Goal: Task Accomplishment & Management: Use online tool/utility

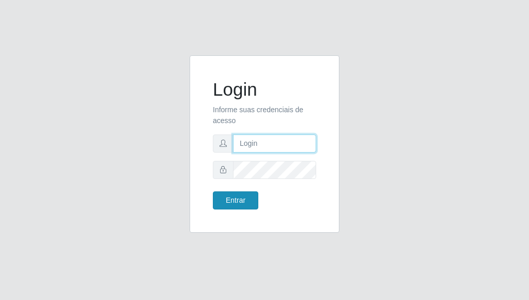
type input "[PERSON_NAME]"
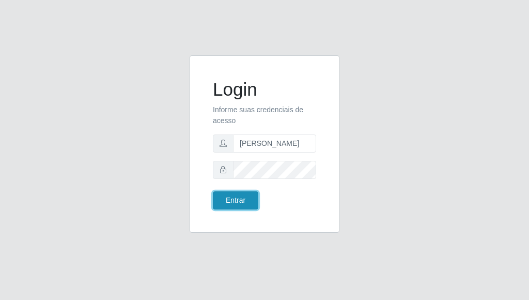
click at [226, 197] on button "Entrar" at bounding box center [235, 200] width 45 height 18
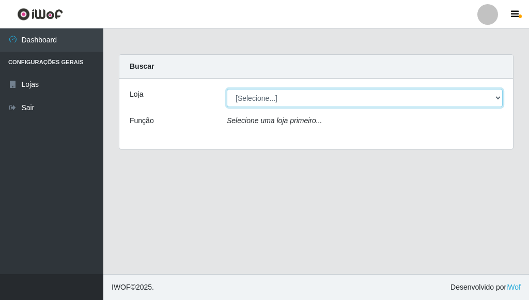
click at [241, 103] on select "[Selecione...] Bemais Supermercados - [GEOGRAPHIC_DATA]" at bounding box center [365, 98] width 276 height 18
select select "249"
click at [227, 89] on select "[Selecione...] Bemais Supermercados - [GEOGRAPHIC_DATA]" at bounding box center [365, 98] width 276 height 18
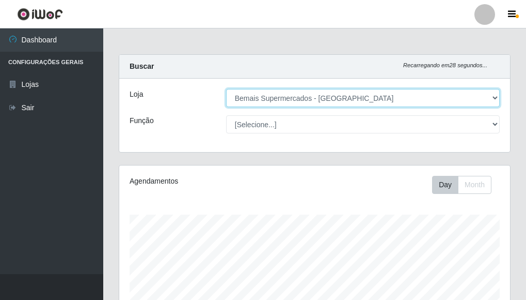
scroll to position [214, 391]
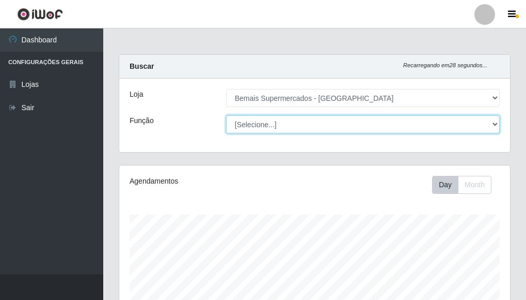
click at [247, 123] on select "[Selecione...] ASG ASG + ASG ++ Auxiliar de Depósito Auxiliar de Depósito + Aux…" at bounding box center [363, 124] width 274 height 18
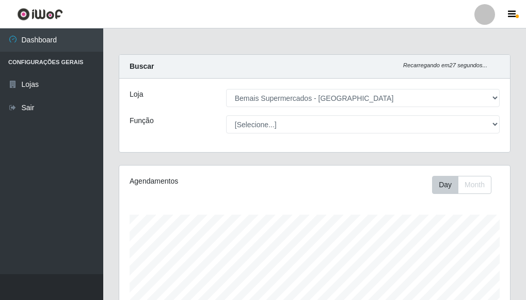
click at [189, 114] on div "Loja [Selecione...] Bemais Supermercados - Três Ruas Função [Selecione...] ASG …" at bounding box center [314, 115] width 391 height 73
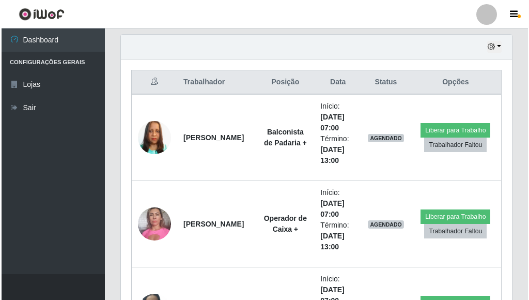
scroll to position [362, 0]
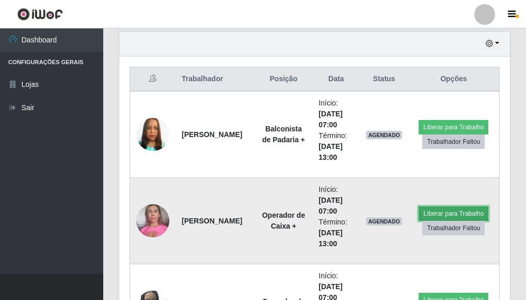
click at [425, 212] on button "Liberar para Trabalho" at bounding box center [454, 213] width 70 height 14
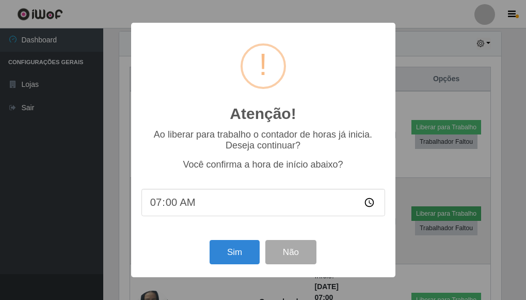
scroll to position [214, 385]
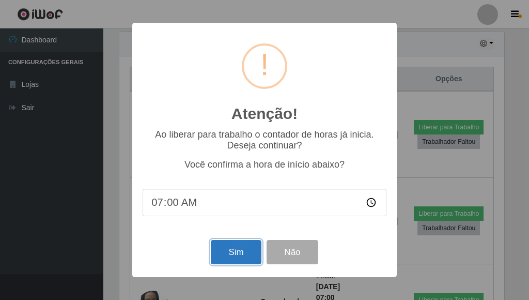
click at [228, 253] on button "Sim" at bounding box center [236, 252] width 50 height 24
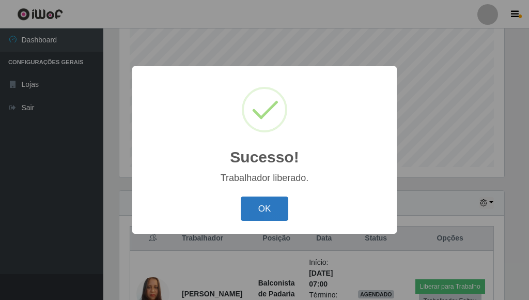
click at [267, 200] on button "OK" at bounding box center [265, 208] width 48 height 24
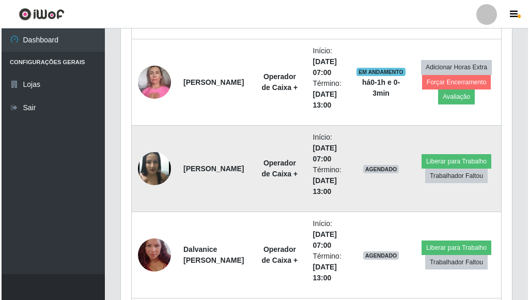
scroll to position [512, 0]
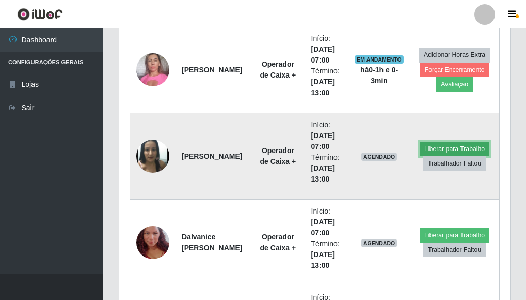
click at [433, 148] on button "Liberar para Trabalho" at bounding box center [455, 149] width 70 height 14
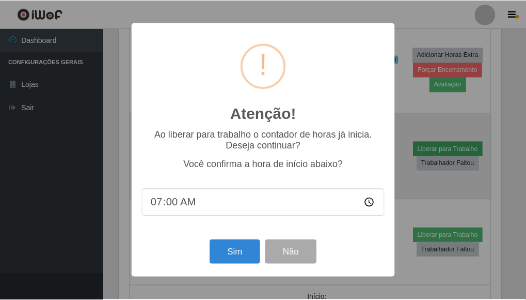
scroll to position [214, 385]
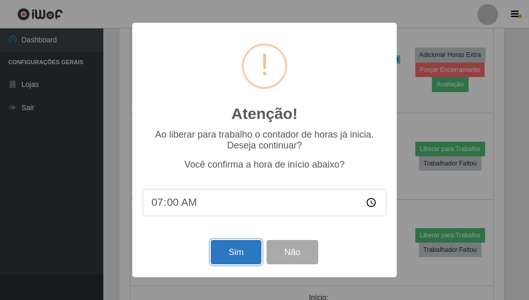
click at [244, 252] on button "Sim" at bounding box center [236, 252] width 50 height 24
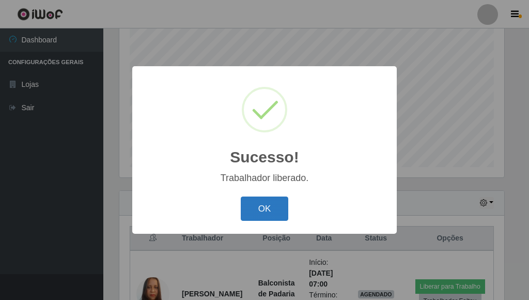
click at [262, 204] on button "OK" at bounding box center [265, 208] width 48 height 24
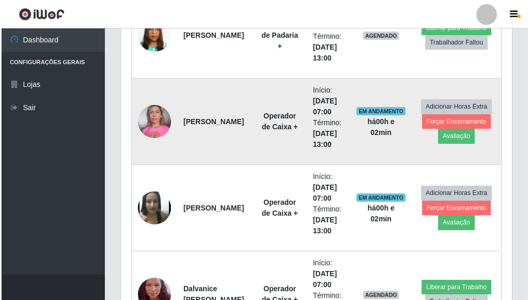
scroll to position [512, 0]
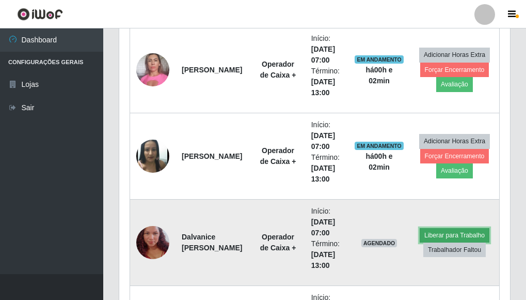
click at [434, 233] on button "Liberar para Trabalho" at bounding box center [455, 235] width 70 height 14
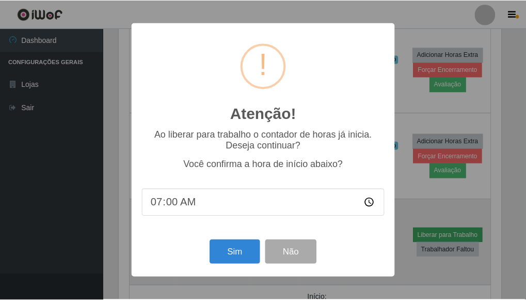
scroll to position [214, 385]
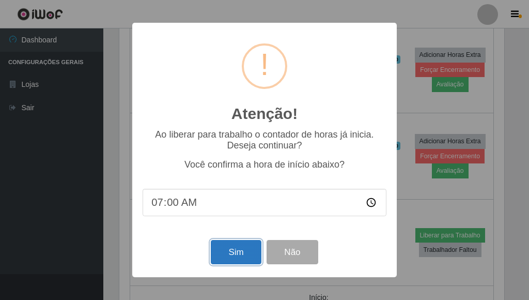
click at [243, 249] on button "Sim" at bounding box center [236, 252] width 50 height 24
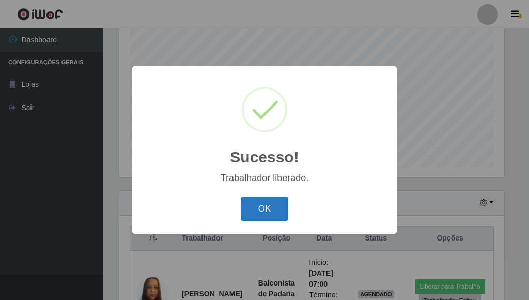
click at [268, 201] on button "OK" at bounding box center [265, 208] width 48 height 24
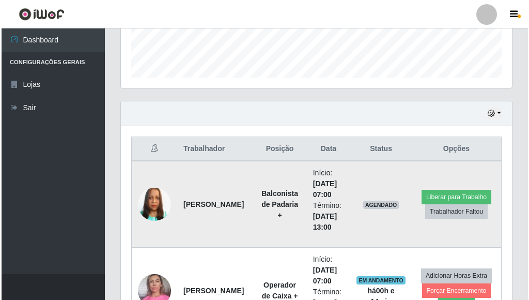
scroll to position [306, 0]
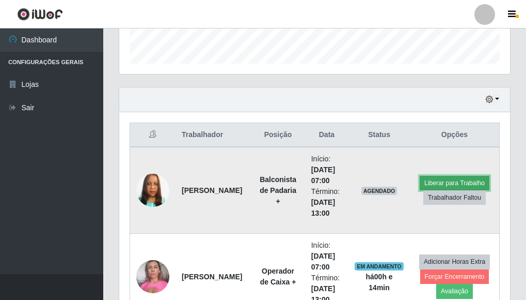
click at [432, 181] on button "Liberar para Trabalho" at bounding box center [455, 183] width 70 height 14
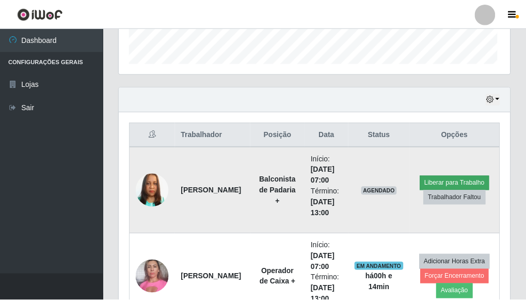
scroll to position [214, 385]
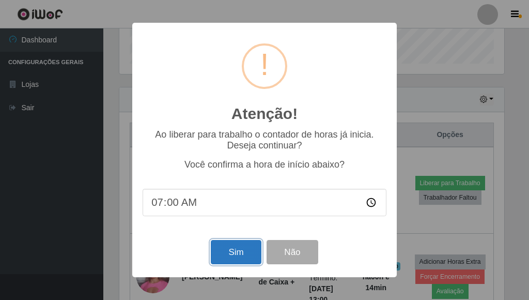
drag, startPoint x: 224, startPoint y: 257, endPoint x: 229, endPoint y: 256, distance: 5.8
click at [229, 256] on button "Sim" at bounding box center [236, 252] width 50 height 24
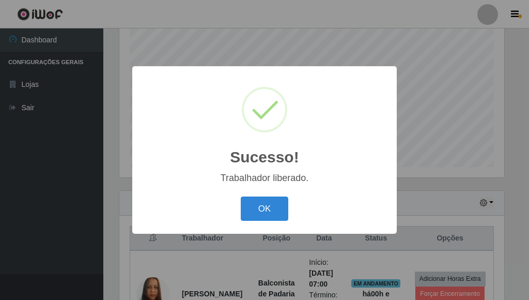
drag, startPoint x: 267, startPoint y: 214, endPoint x: 270, endPoint y: 205, distance: 9.8
click at [268, 212] on button "OK" at bounding box center [265, 208] width 48 height 24
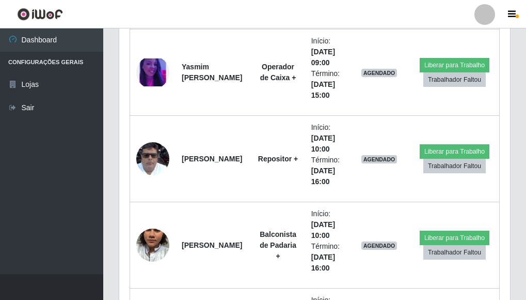
scroll to position [1545, 0]
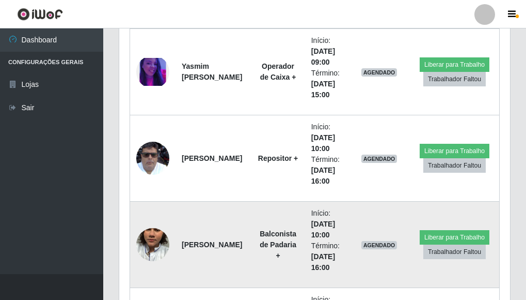
click at [155, 254] on img at bounding box center [152, 244] width 33 height 59
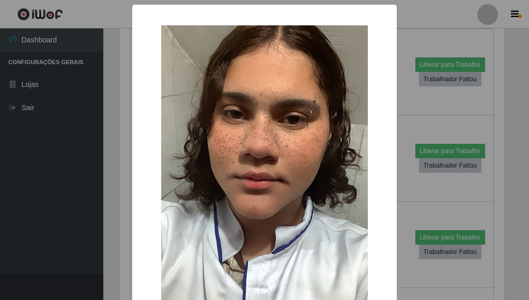
click at [405, 182] on div "× OK Cancel" at bounding box center [264, 150] width 529 height 300
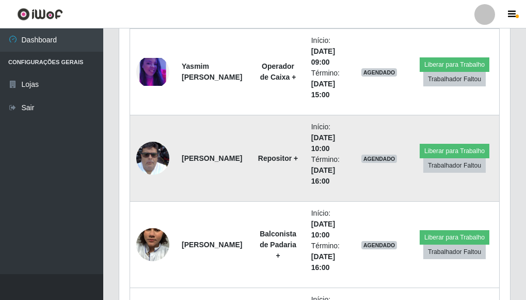
scroll to position [1597, 0]
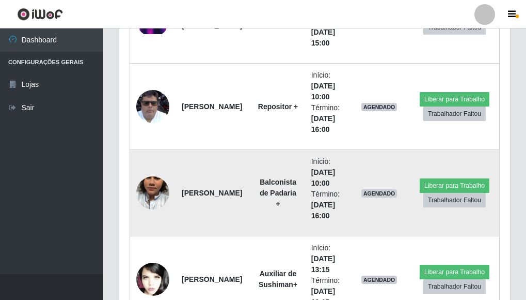
click at [156, 200] on img at bounding box center [152, 192] width 33 height 59
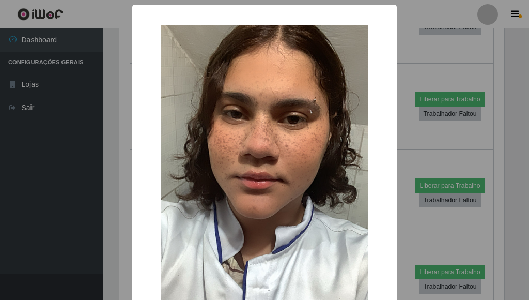
click at [403, 150] on div "× OK Cancel" at bounding box center [264, 150] width 529 height 300
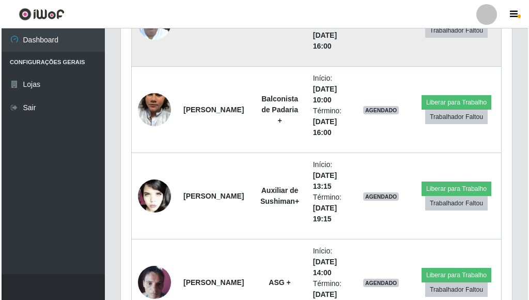
scroll to position [1700, 0]
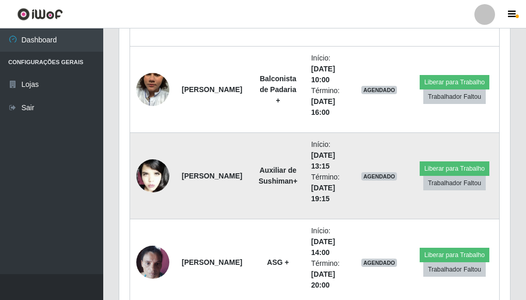
click at [153, 182] on img at bounding box center [152, 176] width 33 height 50
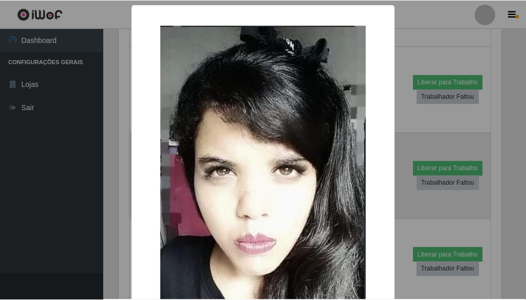
scroll to position [214, 385]
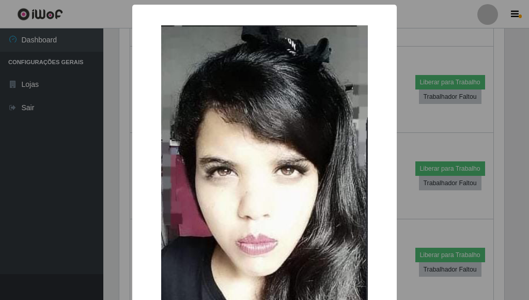
click at [107, 190] on div "× OK Cancel" at bounding box center [264, 150] width 529 height 300
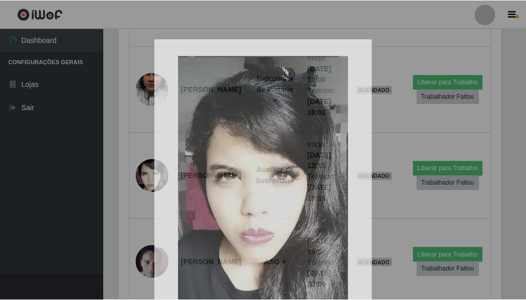
scroll to position [214, 391]
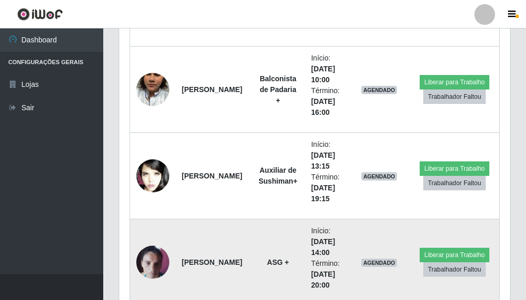
click at [155, 272] on img at bounding box center [152, 262] width 33 height 44
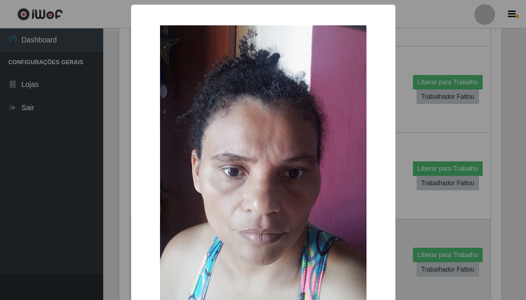
scroll to position [214, 385]
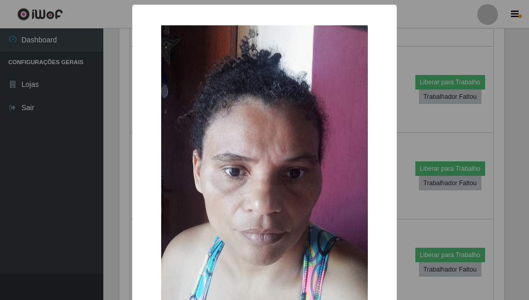
click at [115, 256] on div "× OK Cancel" at bounding box center [264, 150] width 529 height 300
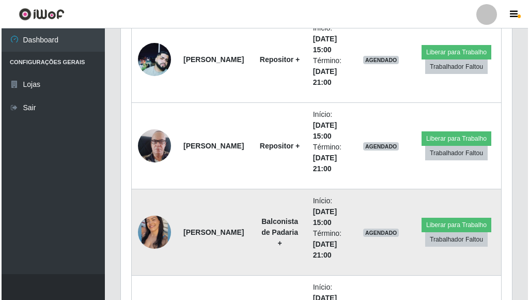
scroll to position [2010, 0]
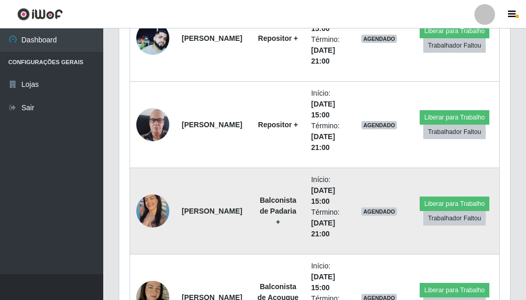
click at [153, 214] on img at bounding box center [152, 210] width 33 height 41
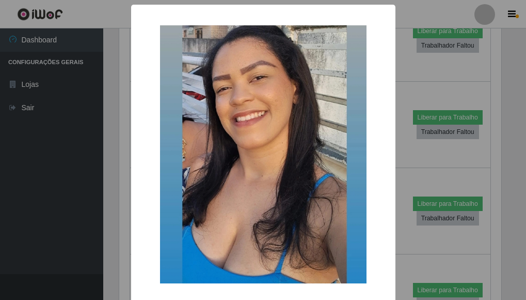
scroll to position [214, 385]
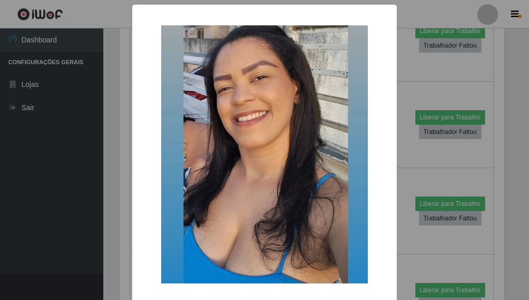
click at [81, 209] on div "× OK Cancel" at bounding box center [264, 150] width 529 height 300
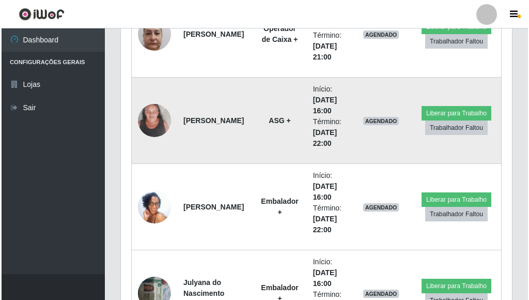
scroll to position [2372, 0]
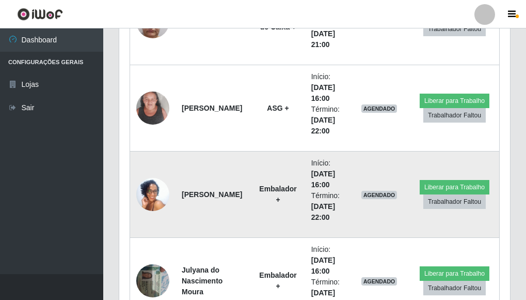
click at [150, 193] on img at bounding box center [152, 194] width 33 height 73
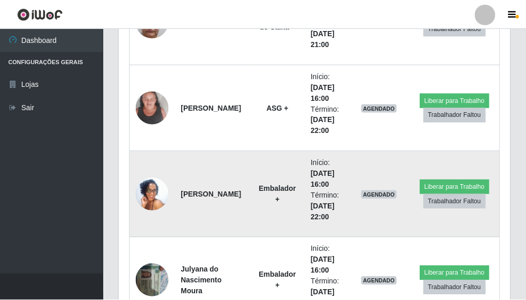
scroll to position [214, 385]
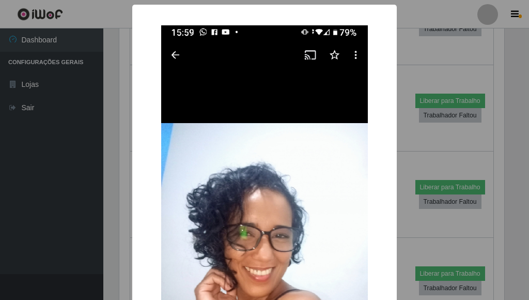
click at [76, 192] on div "× OK Cancel" at bounding box center [264, 150] width 529 height 300
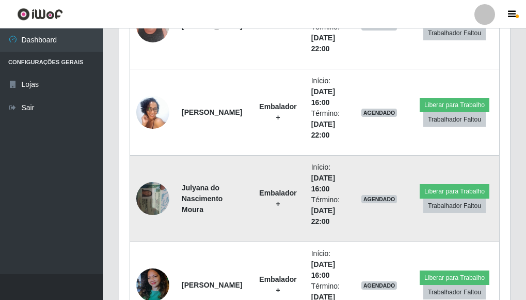
scroll to position [2475, 0]
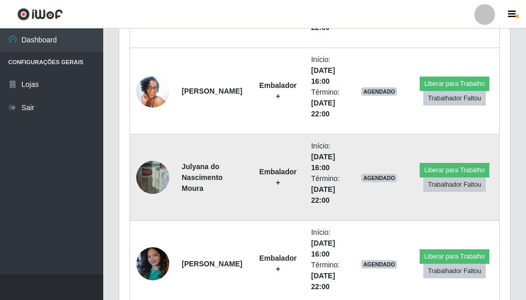
click at [148, 181] on img at bounding box center [152, 177] width 33 height 44
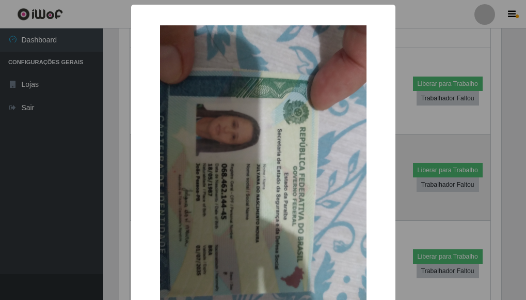
scroll to position [0, 0]
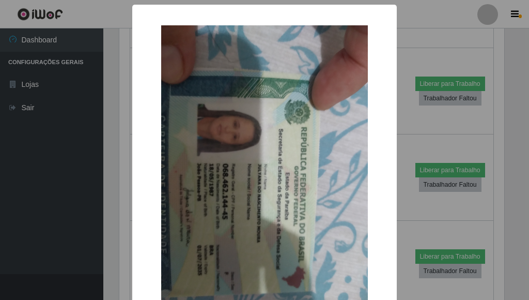
click at [100, 199] on div "× OK Cancel" at bounding box center [264, 150] width 529 height 300
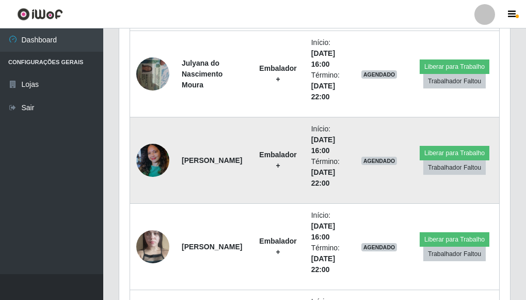
click at [149, 162] on img at bounding box center [152, 160] width 33 height 44
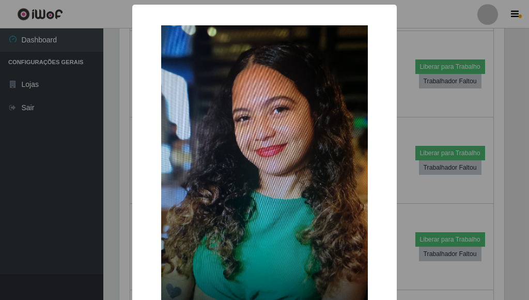
click at [113, 176] on div "× OK Cancel" at bounding box center [264, 150] width 529 height 300
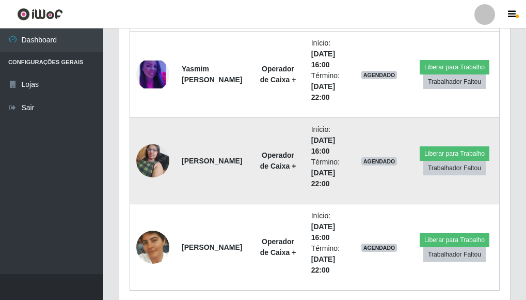
click at [157, 157] on img at bounding box center [152, 160] width 33 height 44
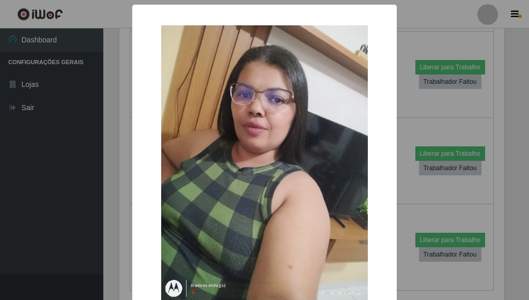
click at [108, 182] on div "× OK Cancel" at bounding box center [264, 150] width 529 height 300
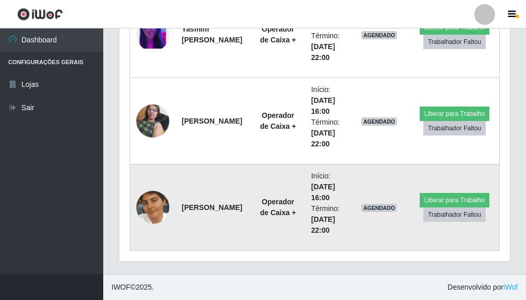
click at [152, 211] on img at bounding box center [152, 207] width 33 height 59
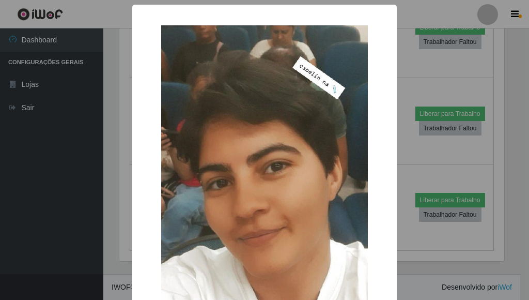
click at [95, 207] on div "× OK Cancel" at bounding box center [264, 150] width 529 height 300
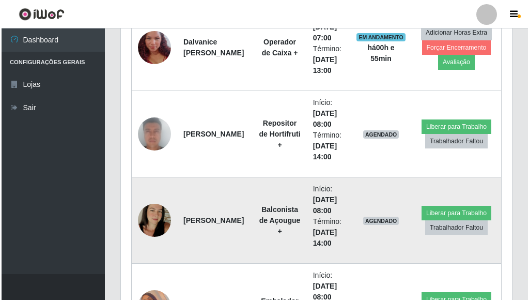
scroll to position [759, 0]
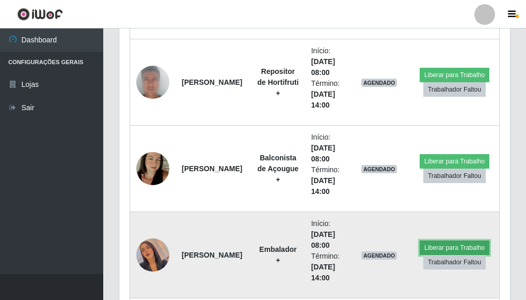
click at [434, 248] on button "Liberar para Trabalho" at bounding box center [455, 247] width 70 height 14
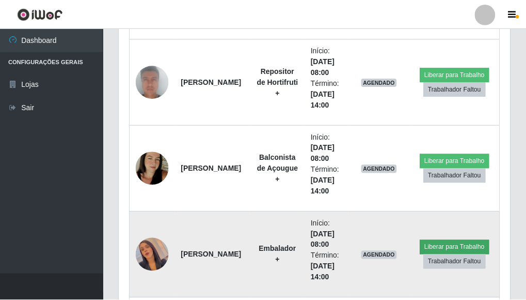
scroll to position [214, 385]
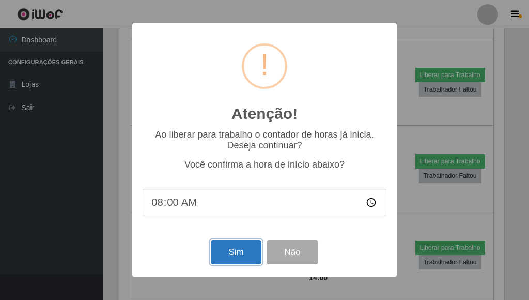
click at [244, 258] on button "Sim" at bounding box center [236, 252] width 50 height 24
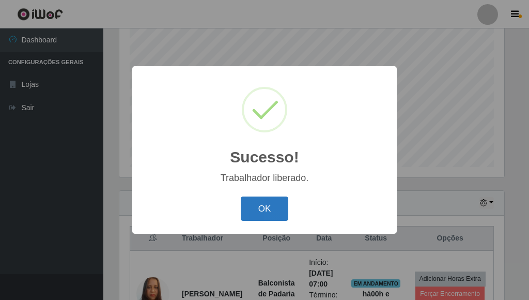
click at [277, 211] on button "OK" at bounding box center [265, 208] width 48 height 24
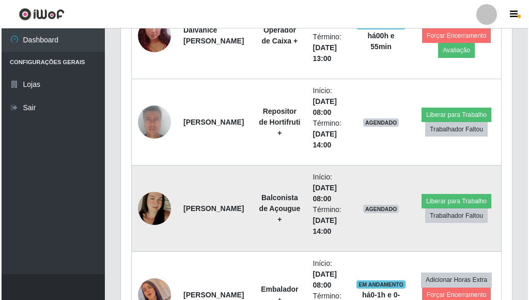
scroll to position [667, 0]
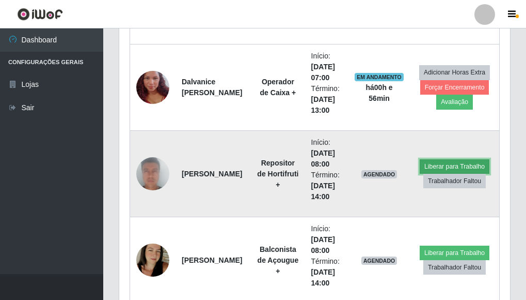
click at [437, 167] on button "Liberar para Trabalho" at bounding box center [455, 166] width 70 height 14
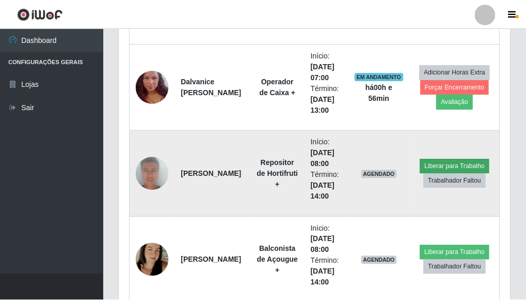
scroll to position [214, 385]
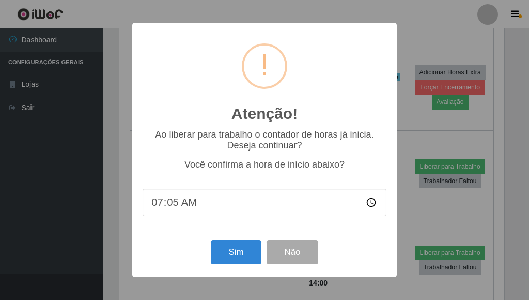
type input "07:55"
click at [226, 259] on button "Sim" at bounding box center [236, 252] width 50 height 24
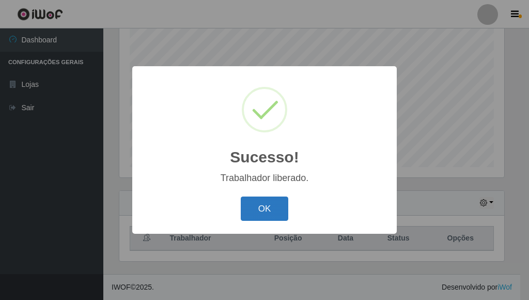
click at [281, 212] on button "OK" at bounding box center [265, 208] width 48 height 24
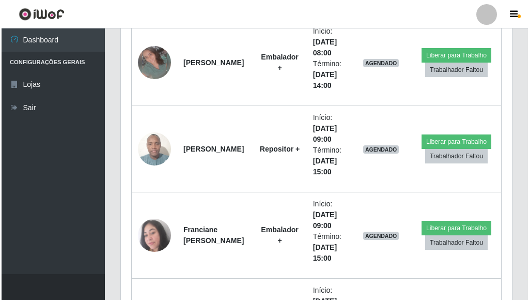
scroll to position [1017, 0]
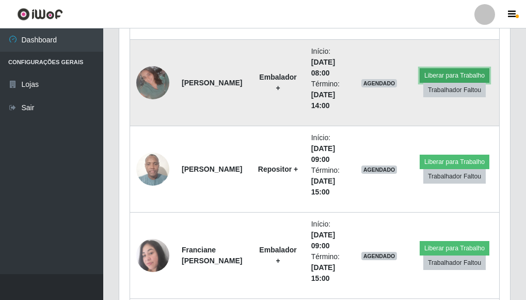
click at [446, 79] on button "Liberar para Trabalho" at bounding box center [455, 75] width 70 height 14
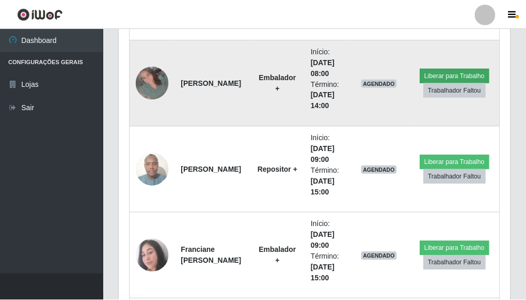
scroll to position [214, 385]
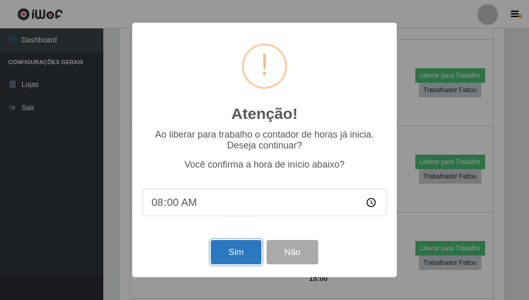
click at [220, 262] on button "Sim" at bounding box center [236, 252] width 50 height 24
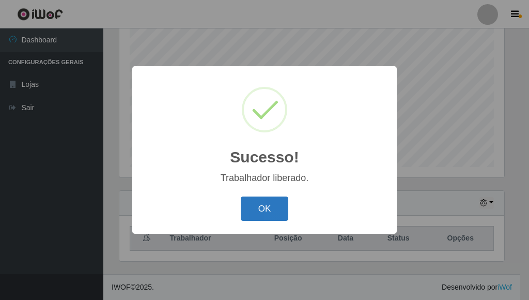
click at [262, 217] on button "OK" at bounding box center [265, 208] width 48 height 24
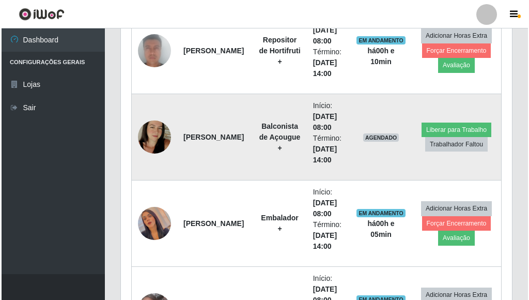
scroll to position [771, 0]
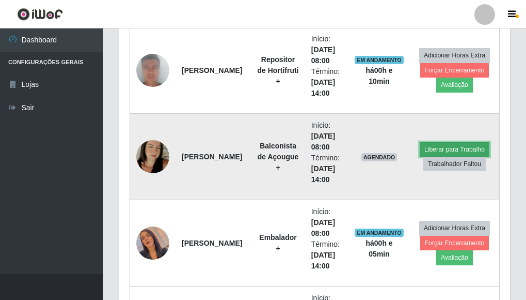
click at [463, 149] on button "Liberar para Trabalho" at bounding box center [455, 149] width 70 height 14
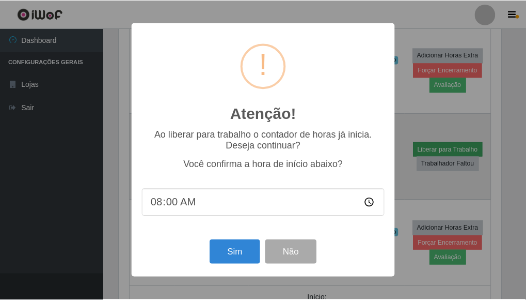
scroll to position [214, 385]
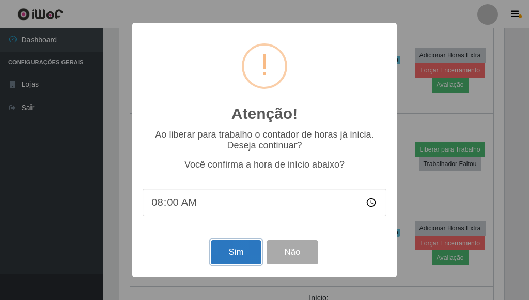
click at [240, 257] on button "Sim" at bounding box center [236, 252] width 50 height 24
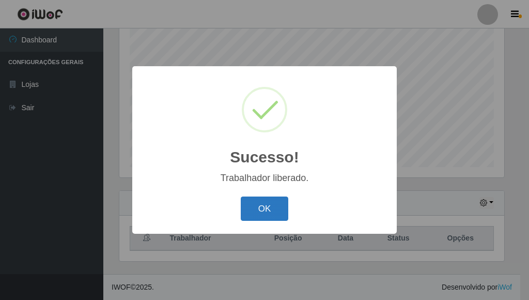
click at [275, 213] on button "OK" at bounding box center [265, 208] width 48 height 24
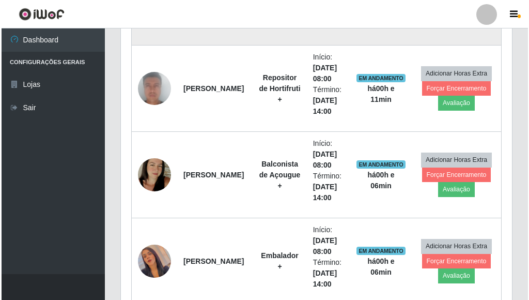
scroll to position [771, 0]
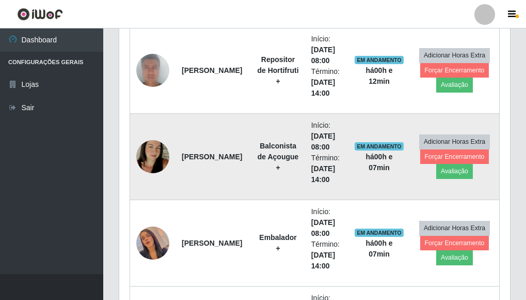
click at [161, 159] on img at bounding box center [152, 156] width 33 height 59
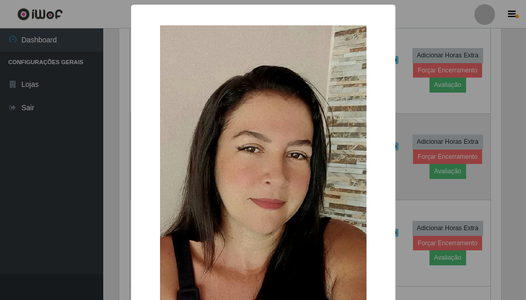
scroll to position [214, 385]
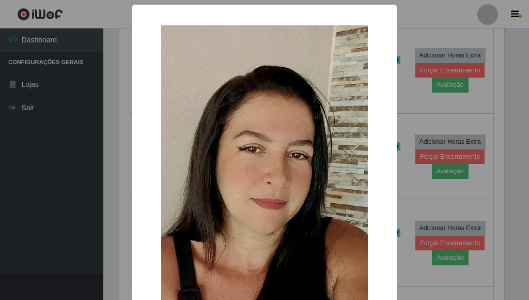
click at [65, 214] on div "× OK Cancel" at bounding box center [264, 150] width 529 height 300
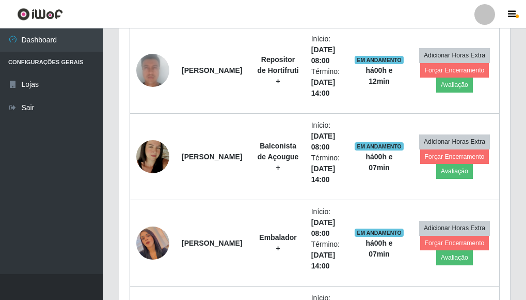
scroll to position [214, 391]
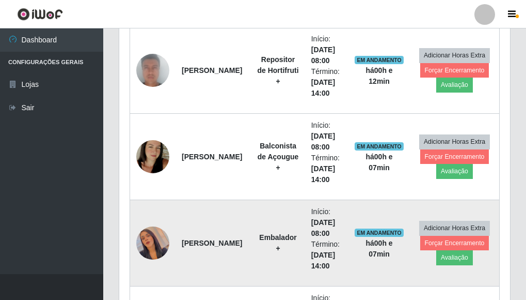
click at [153, 245] on img at bounding box center [152, 242] width 33 height 59
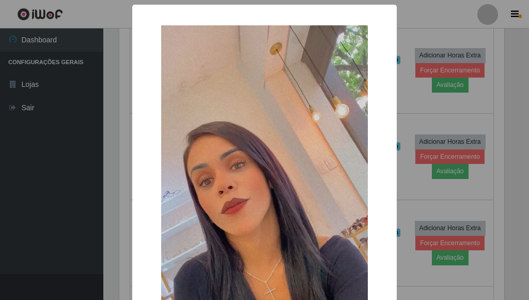
click at [77, 240] on div "× OK Cancel" at bounding box center [264, 150] width 529 height 300
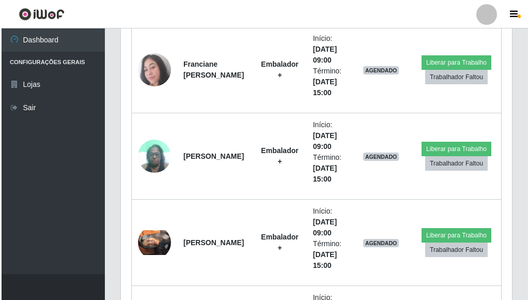
scroll to position [1224, 0]
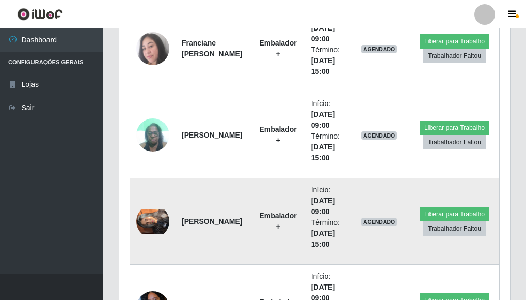
click at [148, 223] on img at bounding box center [152, 221] width 33 height 25
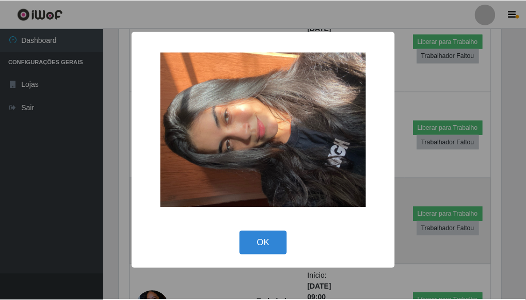
scroll to position [214, 385]
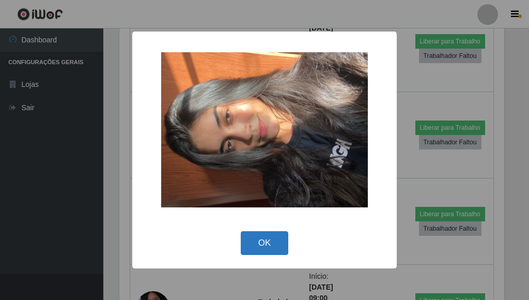
click at [250, 240] on button "OK" at bounding box center [265, 243] width 48 height 24
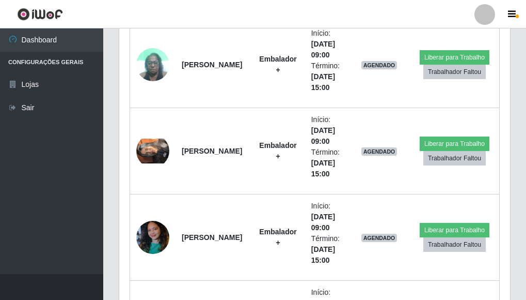
scroll to position [1327, 0]
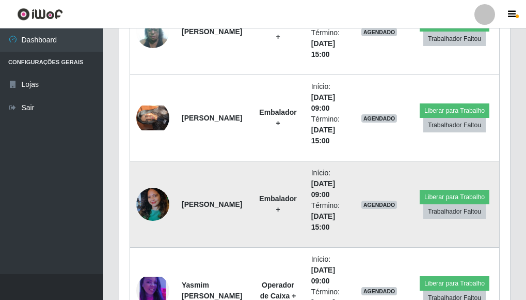
click at [145, 199] on img at bounding box center [152, 204] width 33 height 44
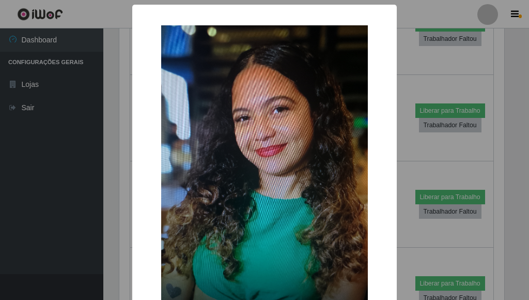
click at [98, 186] on div "× OK Cancel" at bounding box center [264, 150] width 529 height 300
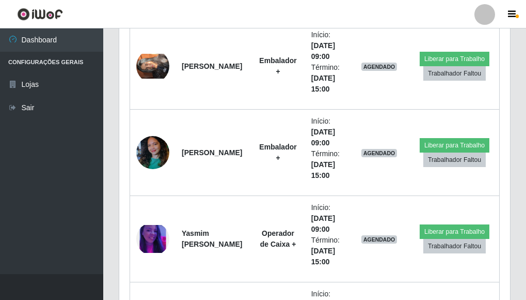
scroll to position [1430, 0]
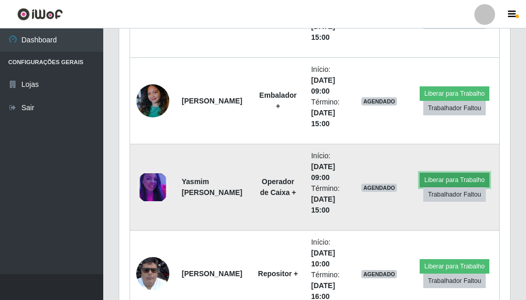
click at [435, 180] on button "Liberar para Trabalho" at bounding box center [455, 180] width 70 height 14
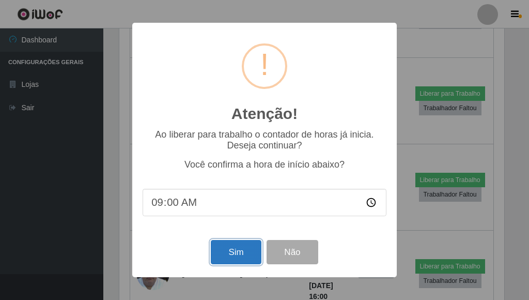
click at [227, 254] on button "Sim" at bounding box center [236, 252] width 50 height 24
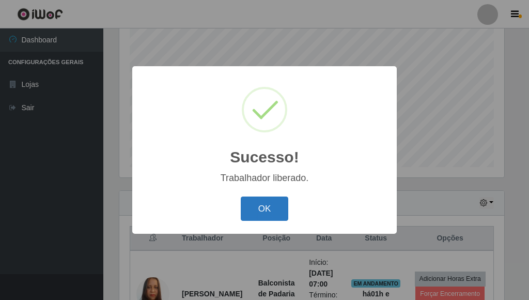
click at [273, 210] on button "OK" at bounding box center [265, 208] width 48 height 24
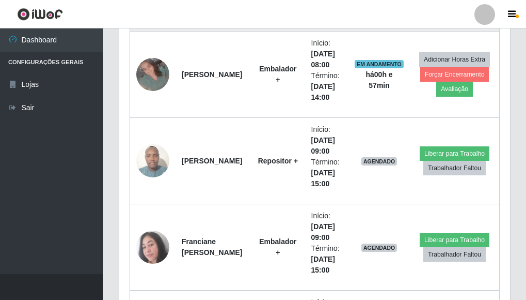
scroll to position [1029, 0]
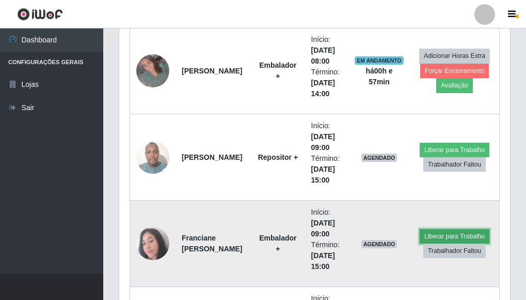
click at [434, 231] on button "Liberar para Trabalho" at bounding box center [455, 236] width 70 height 14
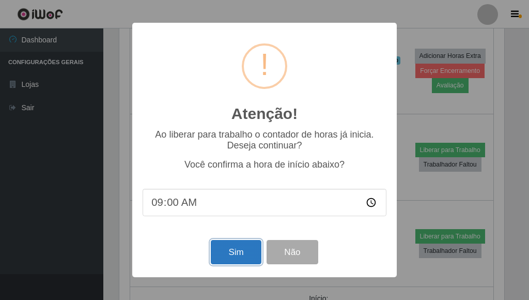
click at [247, 251] on button "Sim" at bounding box center [236, 252] width 50 height 24
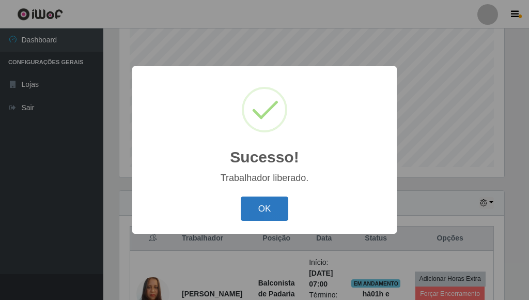
click at [276, 200] on button "OK" at bounding box center [265, 208] width 48 height 24
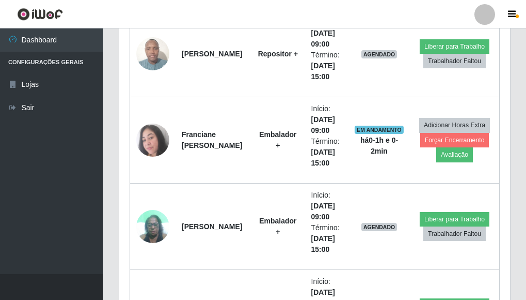
scroll to position [1184, 0]
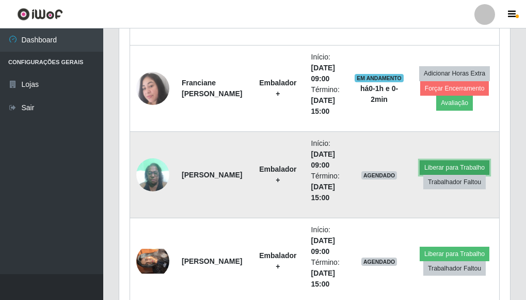
click at [455, 162] on button "Liberar para Trabalho" at bounding box center [455, 167] width 70 height 14
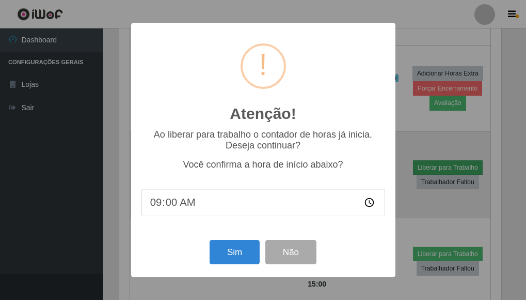
scroll to position [214, 385]
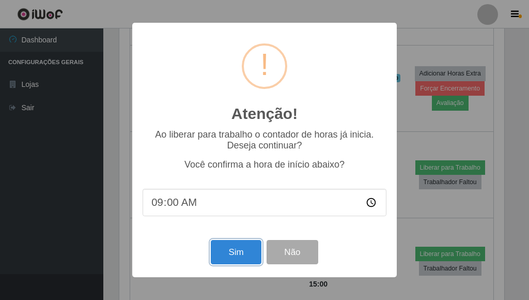
click at [246, 254] on button "Sim" at bounding box center [236, 252] width 50 height 24
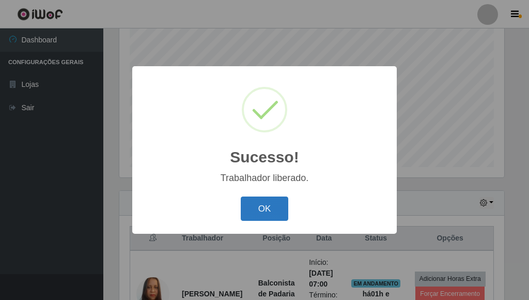
click at [280, 213] on button "OK" at bounding box center [265, 208] width 48 height 24
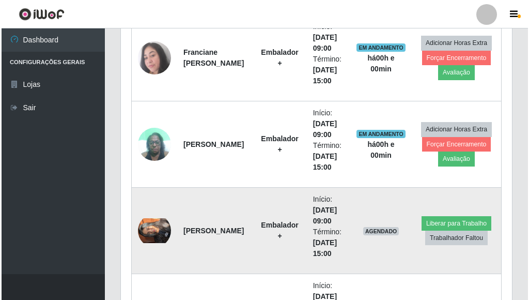
scroll to position [1235, 0]
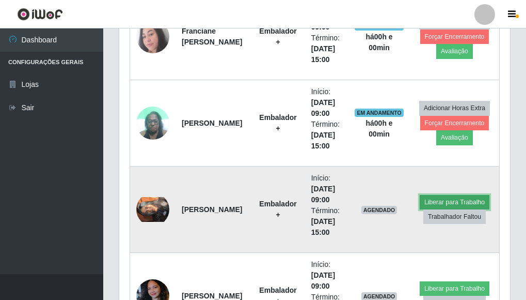
click at [432, 200] on button "Liberar para Trabalho" at bounding box center [455, 202] width 70 height 14
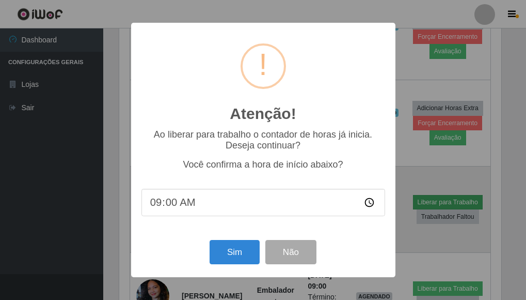
scroll to position [214, 385]
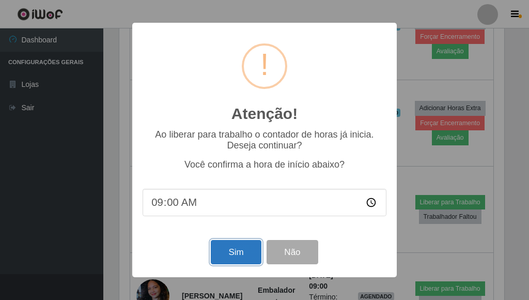
click at [247, 255] on button "Sim" at bounding box center [236, 252] width 50 height 24
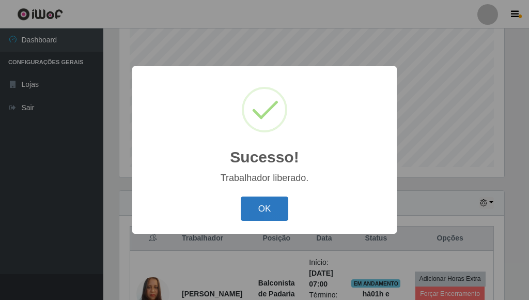
click at [273, 213] on button "OK" at bounding box center [265, 208] width 48 height 24
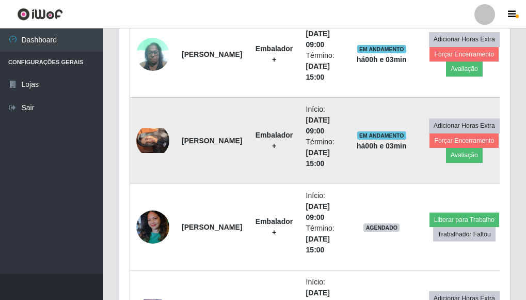
scroll to position [1339, 0]
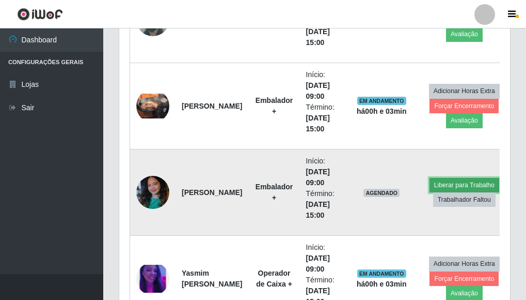
click at [430, 184] on button "Liberar para Trabalho" at bounding box center [465, 185] width 70 height 14
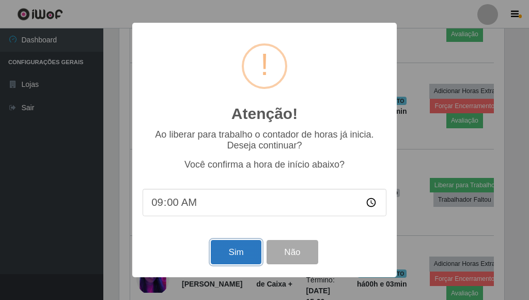
click at [247, 245] on button "Sim" at bounding box center [236, 252] width 50 height 24
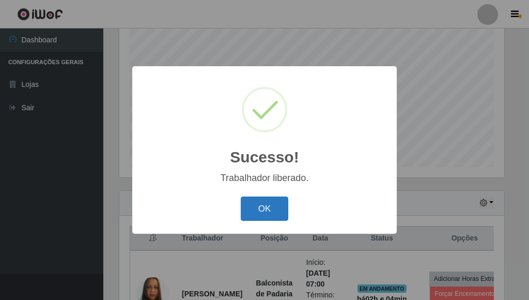
click at [248, 206] on button "OK" at bounding box center [265, 208] width 48 height 24
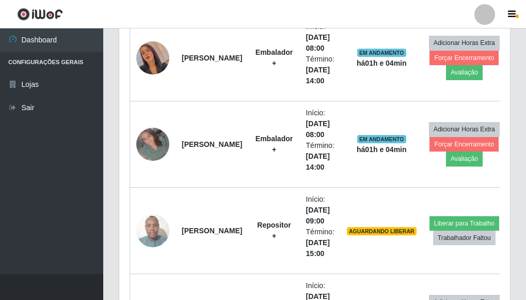
scroll to position [977, 0]
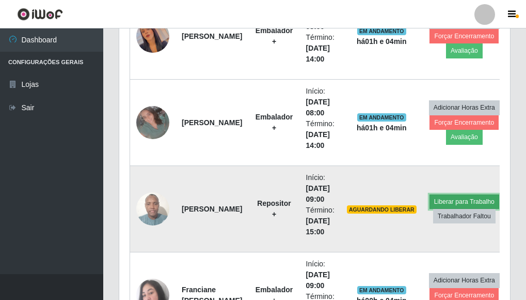
click at [438, 204] on button "Liberar para Trabalho" at bounding box center [465, 201] width 70 height 14
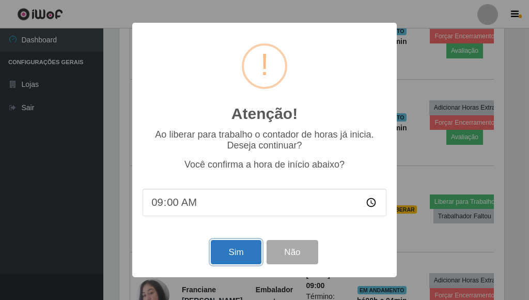
click at [254, 252] on button "Sim" at bounding box center [236, 252] width 50 height 24
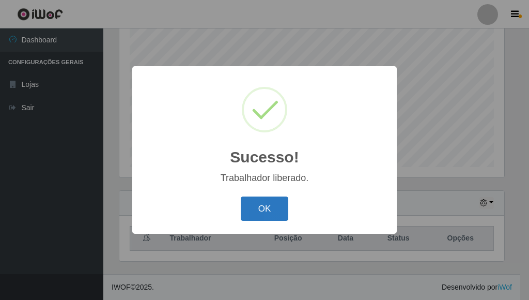
click at [280, 214] on button "OK" at bounding box center [265, 208] width 48 height 24
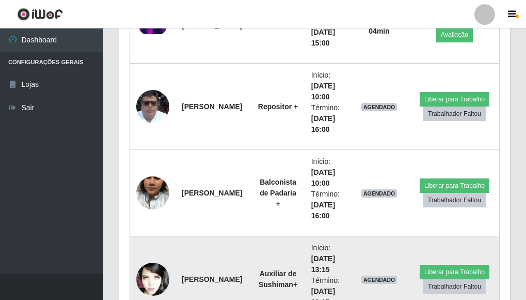
scroll to position [1545, 0]
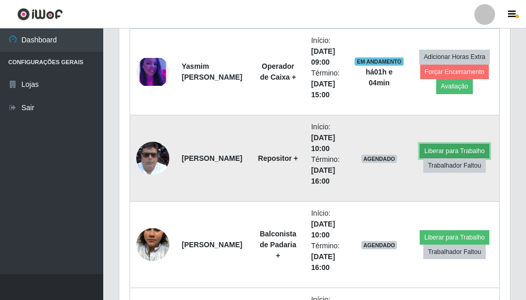
click at [443, 149] on button "Liberar para Trabalho" at bounding box center [455, 151] width 70 height 14
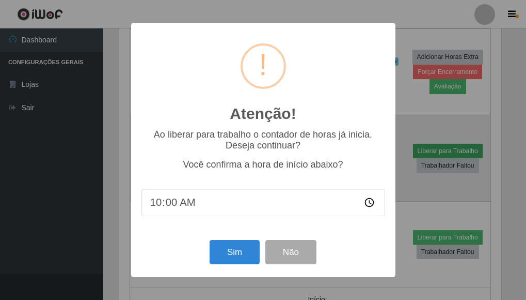
scroll to position [214, 385]
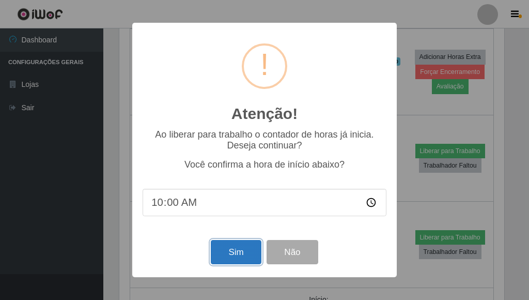
drag, startPoint x: 227, startPoint y: 260, endPoint x: 228, endPoint y: 253, distance: 7.3
click at [228, 258] on button "Sim" at bounding box center [236, 252] width 50 height 24
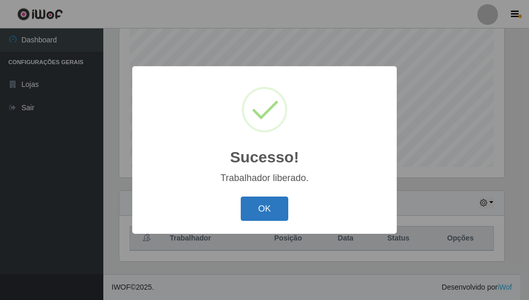
click at [259, 210] on button "OK" at bounding box center [265, 208] width 48 height 24
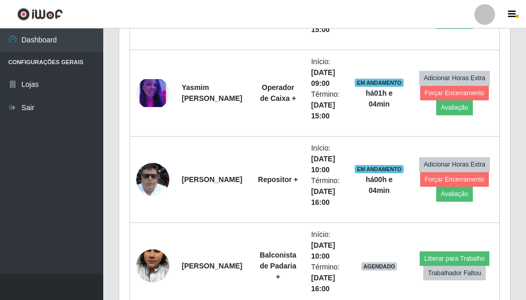
scroll to position [1545, 0]
